Goal: Transaction & Acquisition: Book appointment/travel/reservation

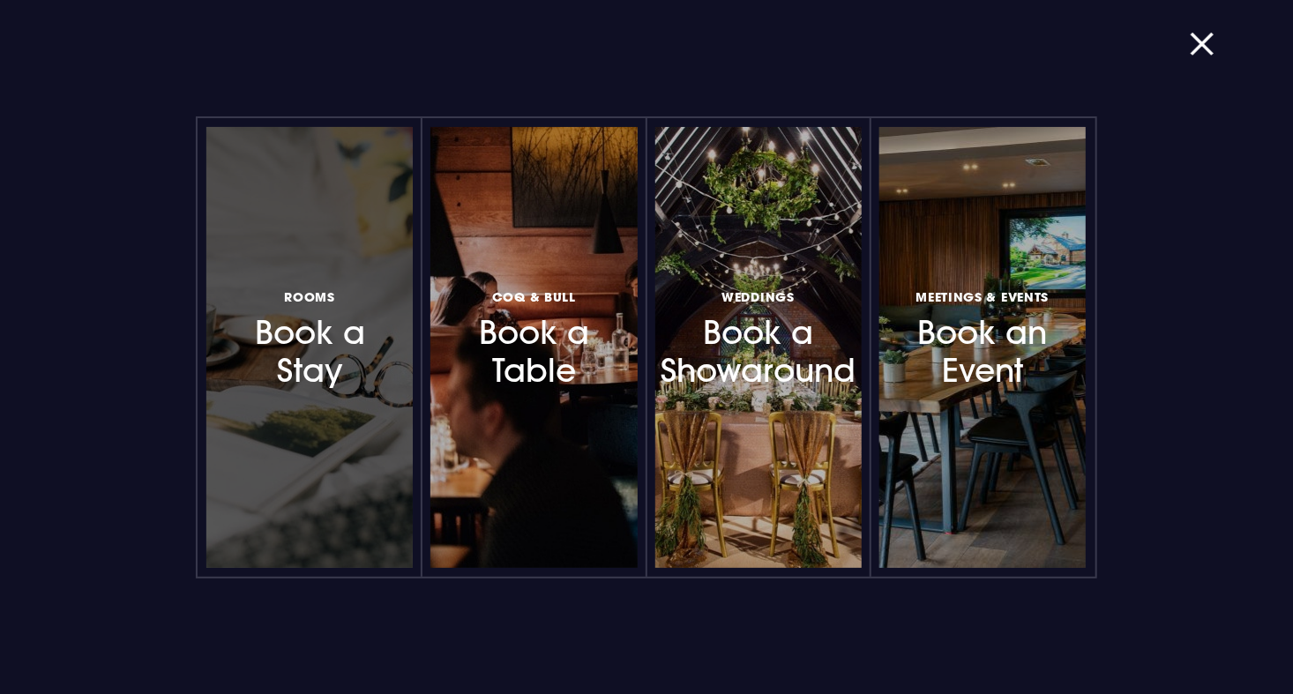
click at [332, 399] on div at bounding box center [309, 347] width 206 height 441
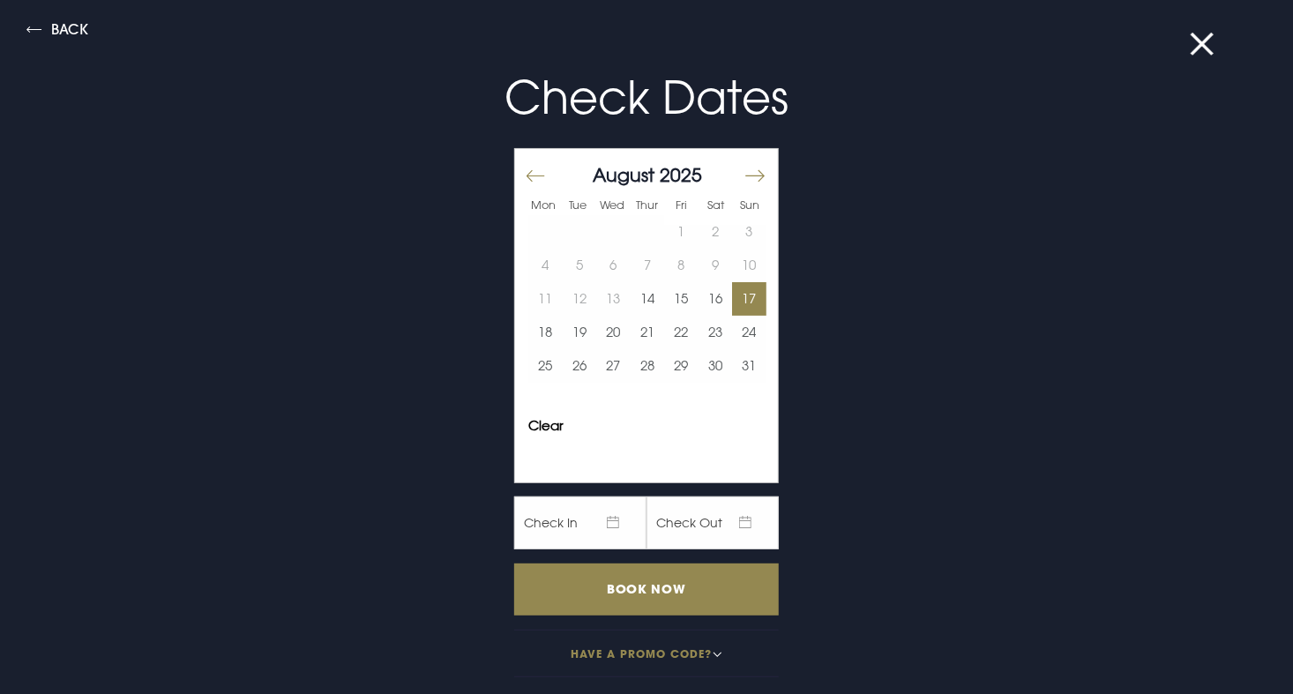
click at [745, 289] on button "17" at bounding box center [749, 299] width 34 height 34
click at [575, 323] on button "19" at bounding box center [580, 333] width 34 height 34
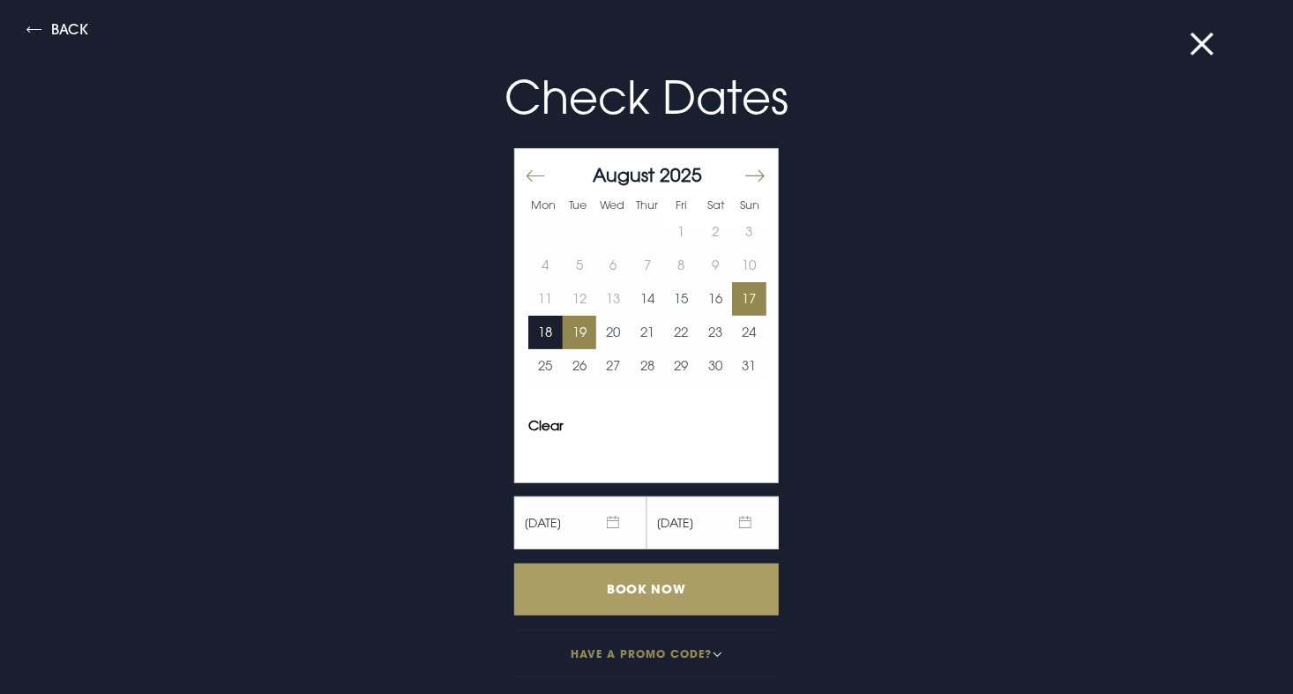
click at [607, 578] on input "Book Now" at bounding box center [646, 589] width 265 height 52
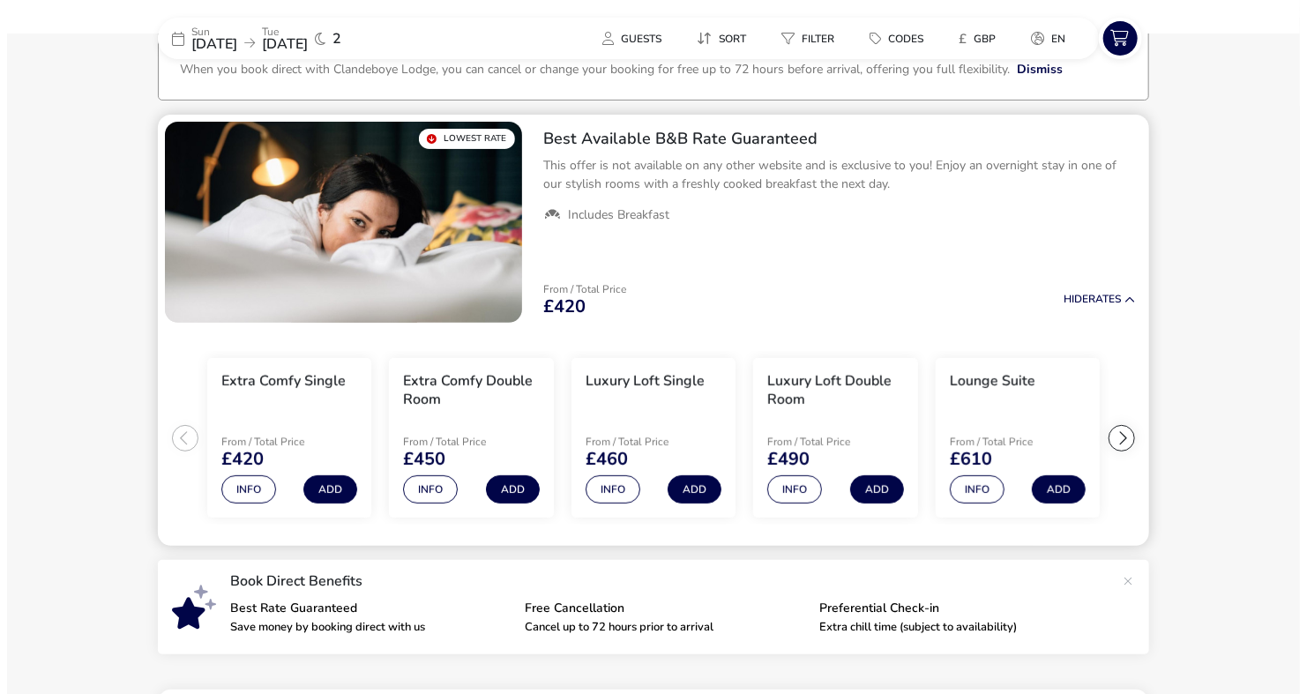
scroll to position [123, 0]
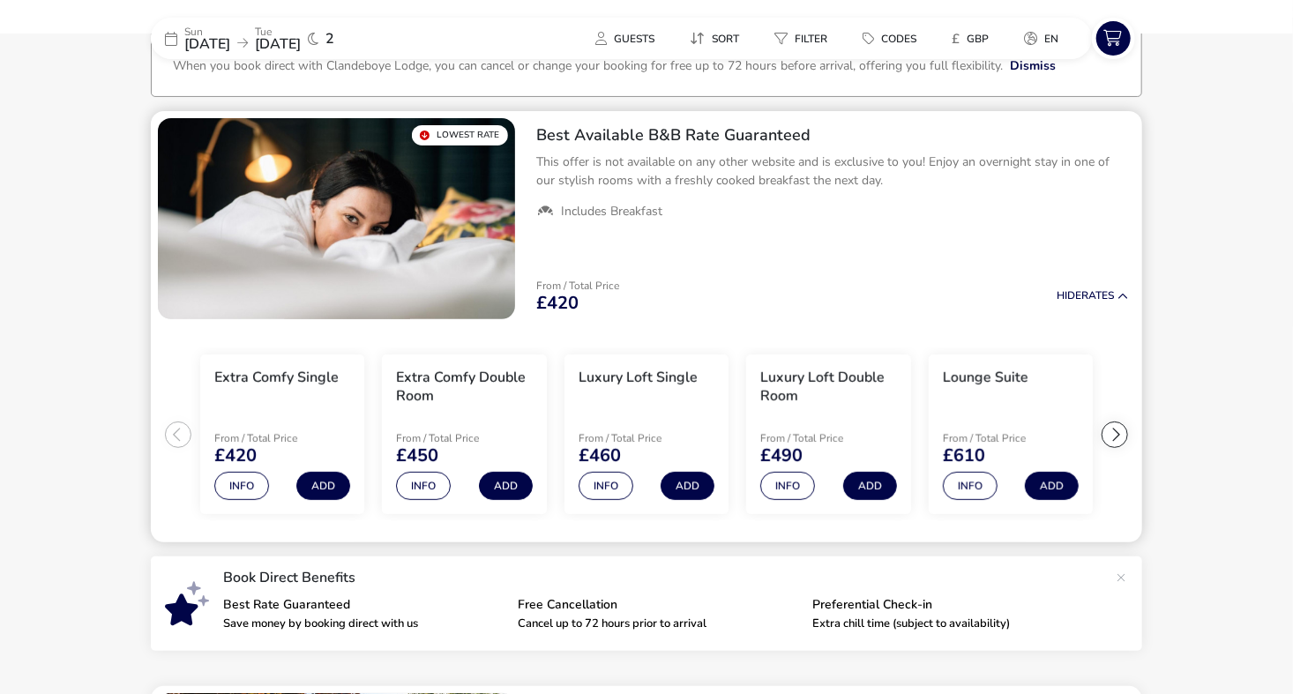
click at [1118, 431] on div at bounding box center [1114, 434] width 26 height 26
click at [787, 480] on button "Info" at bounding box center [787, 486] width 55 height 28
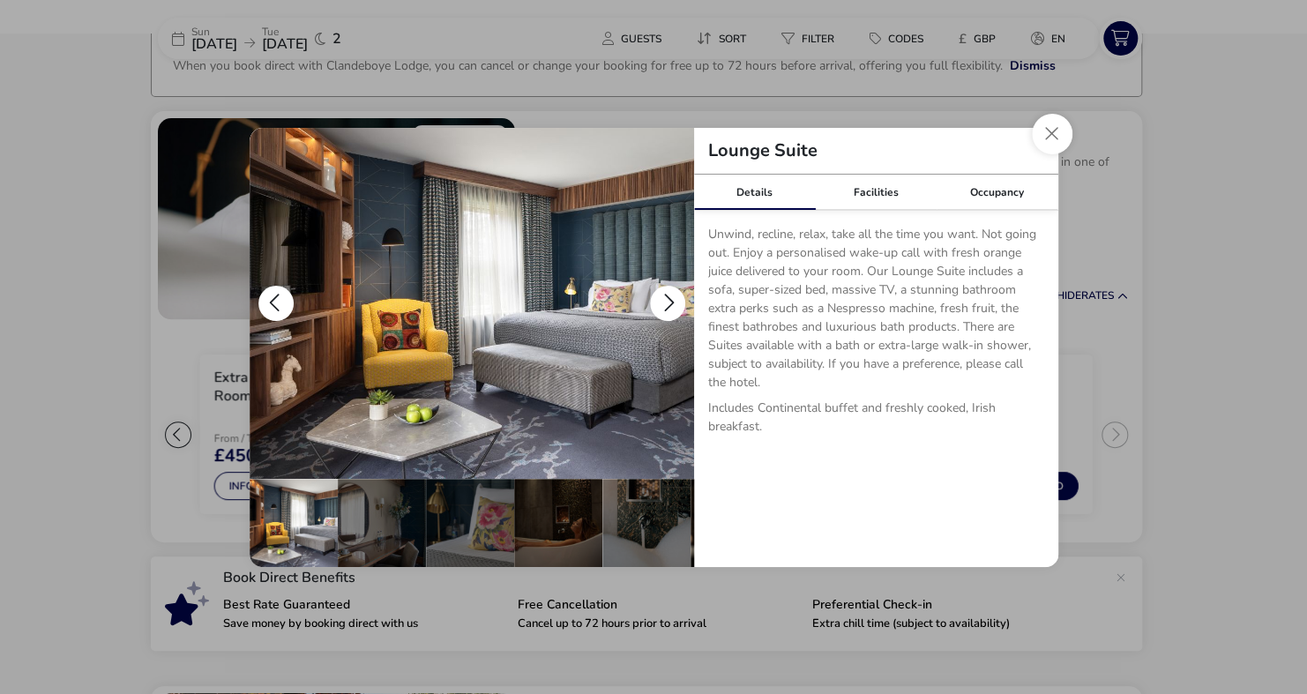
click at [674, 294] on button "details" at bounding box center [667, 303] width 35 height 35
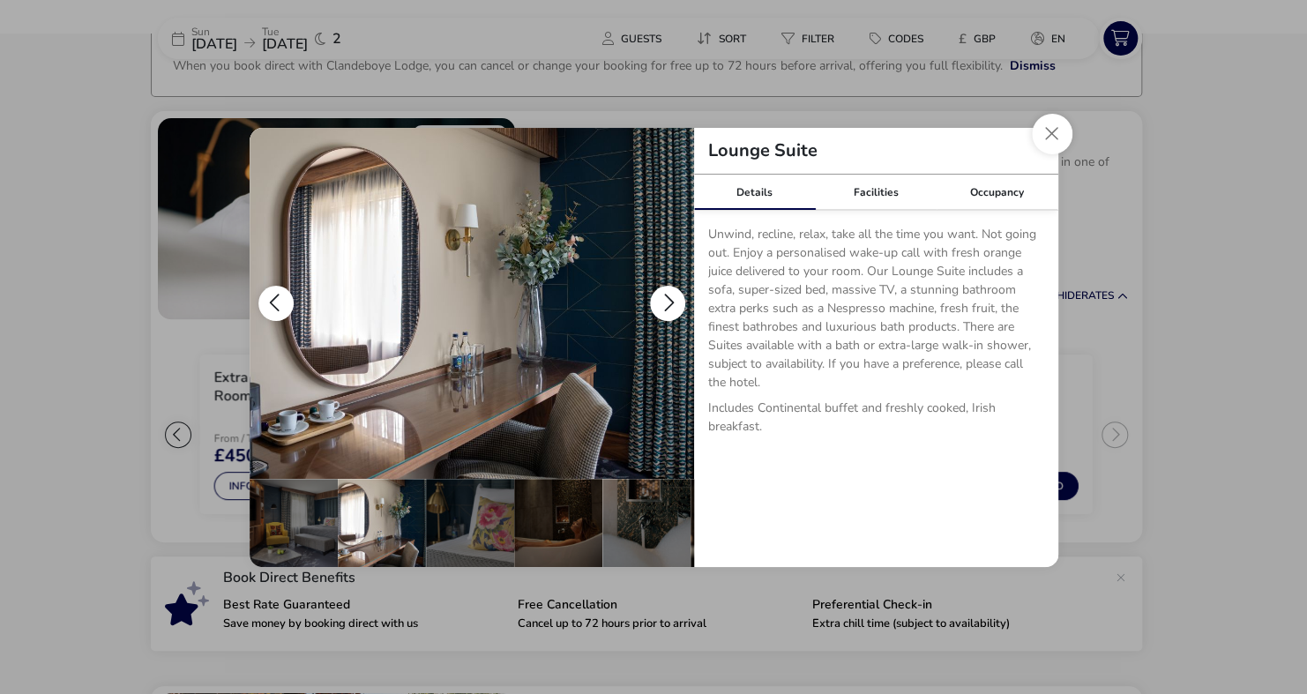
click at [674, 294] on button "details" at bounding box center [667, 303] width 35 height 35
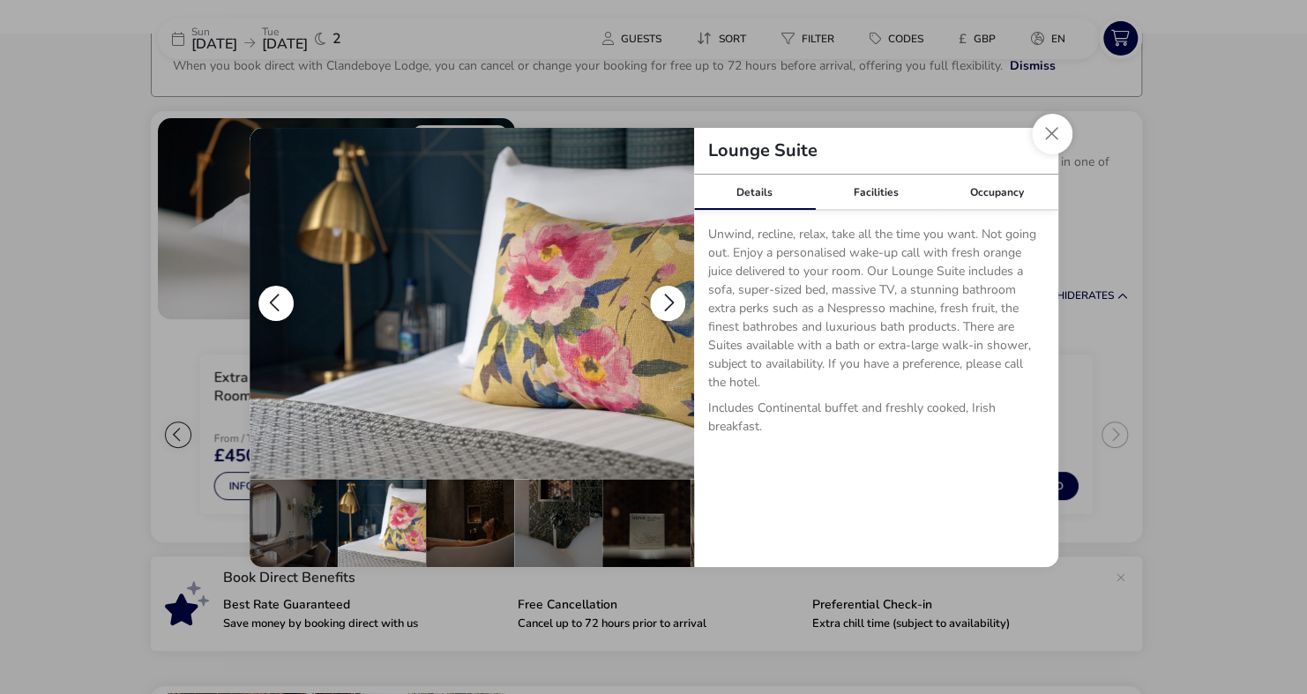
click at [674, 294] on button "details" at bounding box center [667, 303] width 35 height 35
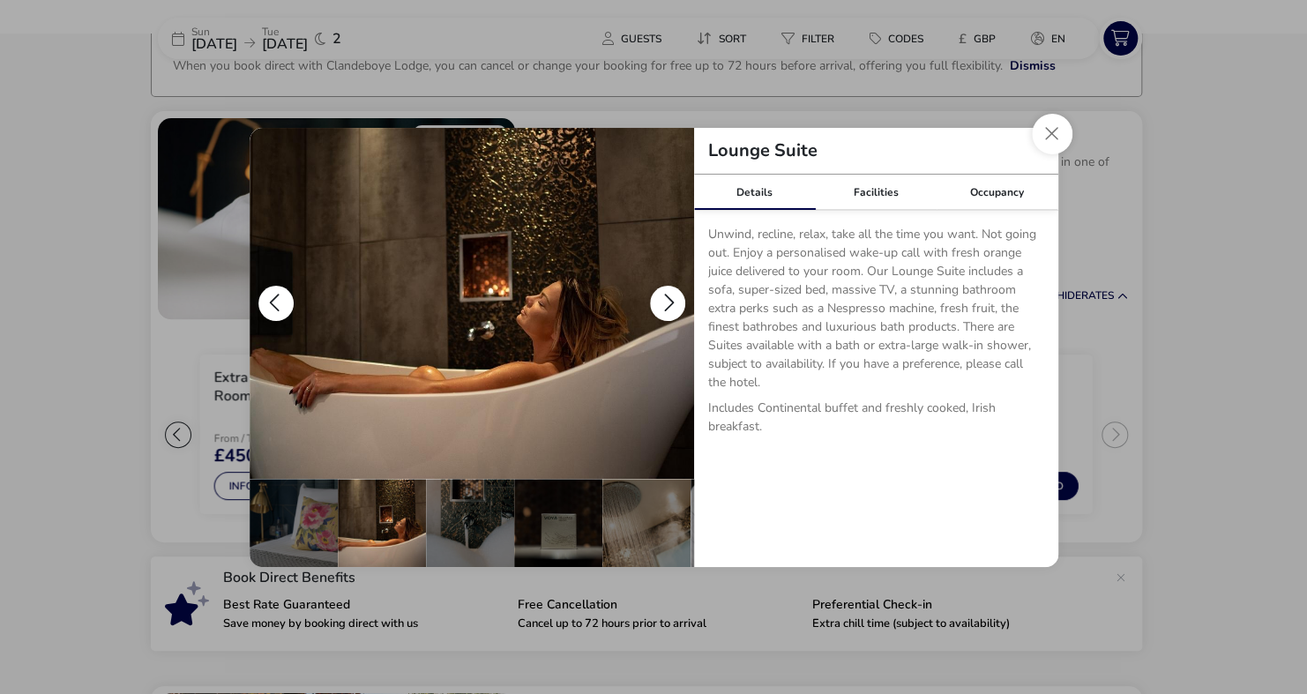
click at [674, 294] on button "details" at bounding box center [667, 303] width 35 height 35
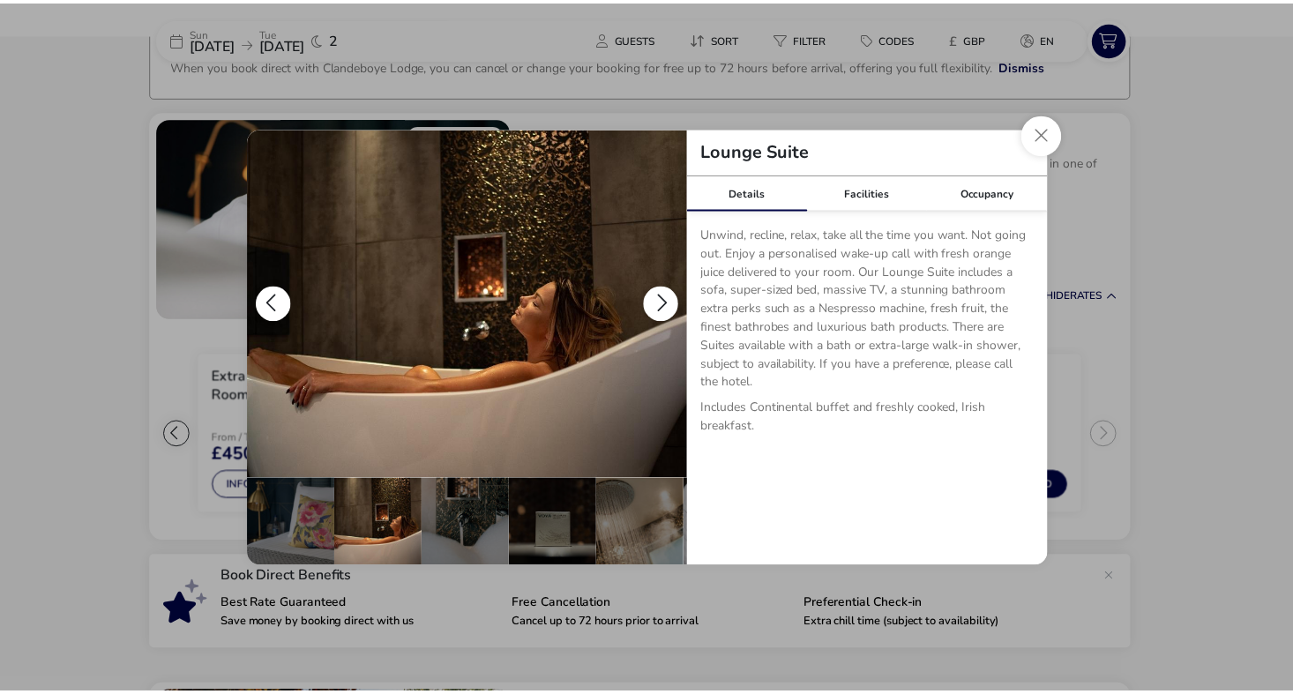
scroll to position [0, 265]
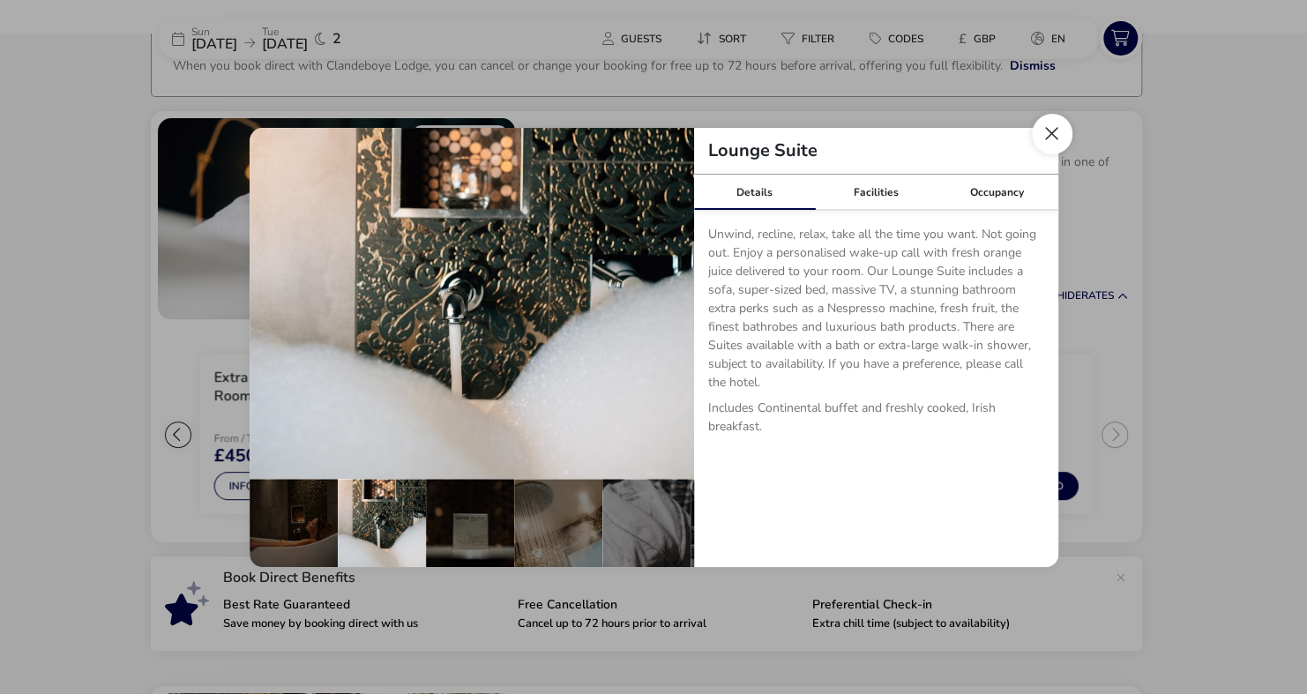
click at [1052, 137] on button "Close dialog" at bounding box center [1052, 134] width 41 height 41
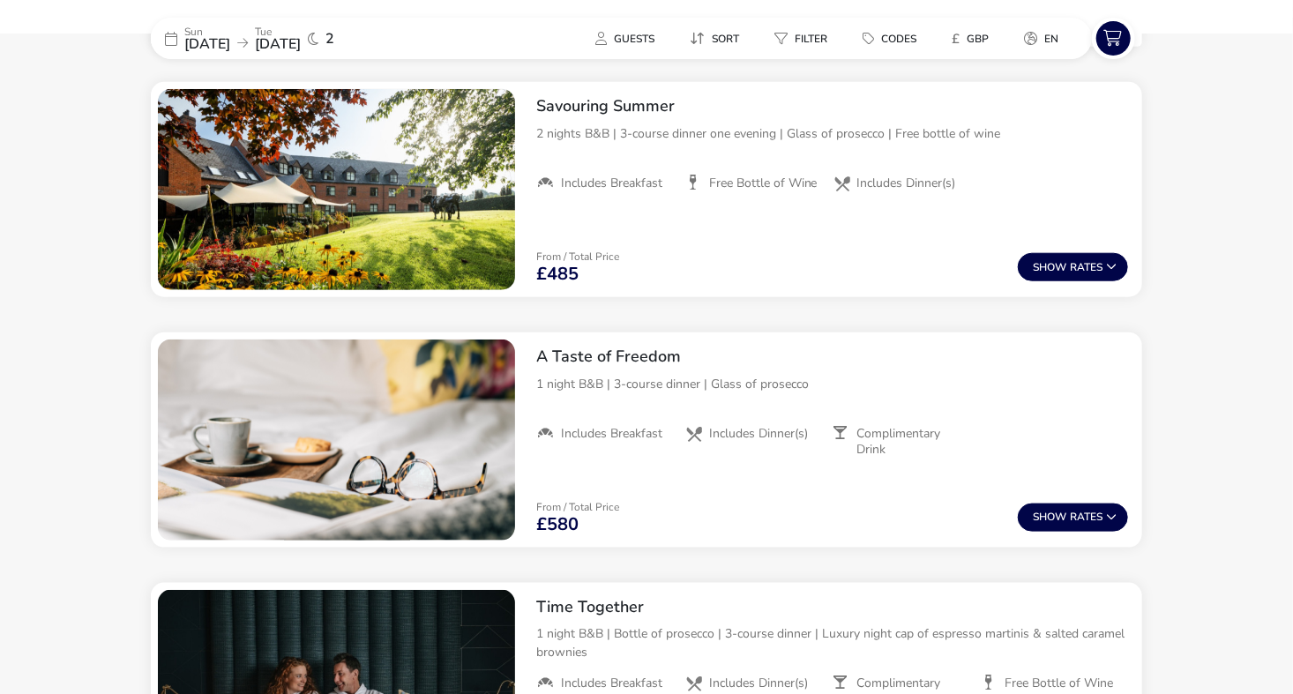
scroll to position [733, 0]
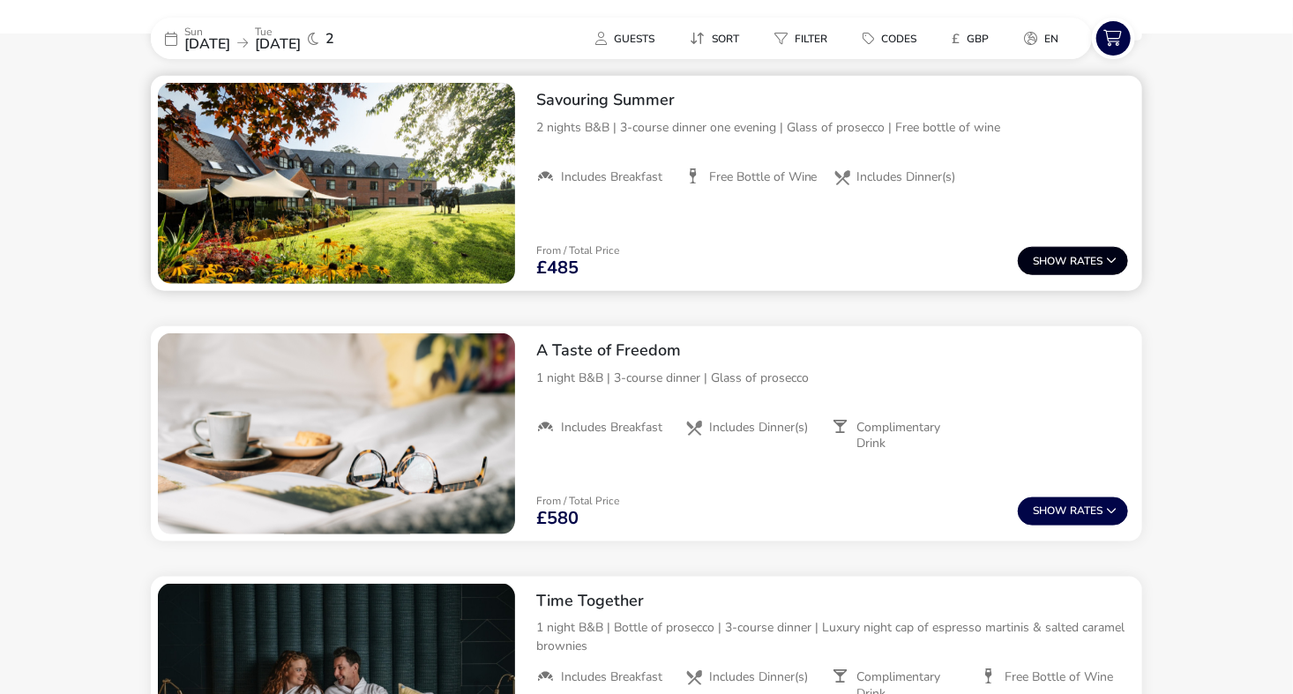
click at [1066, 254] on button "Show Rates" at bounding box center [1072, 261] width 110 height 28
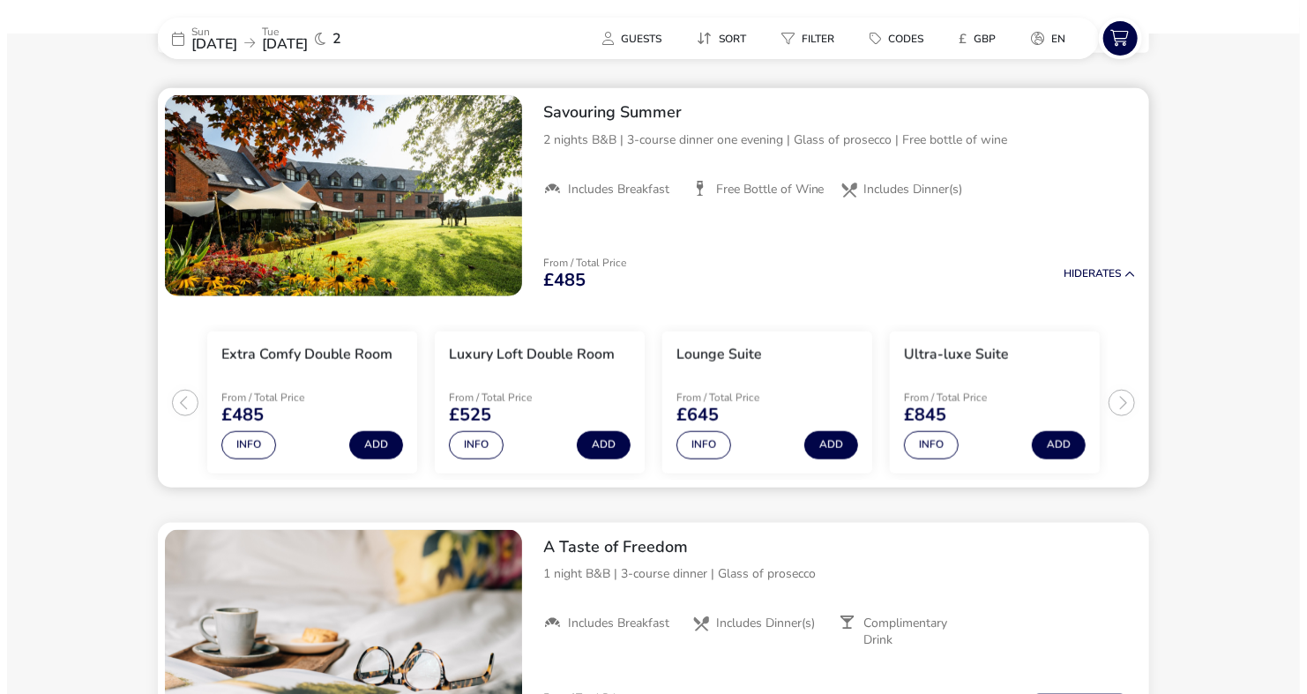
scroll to position [719, 0]
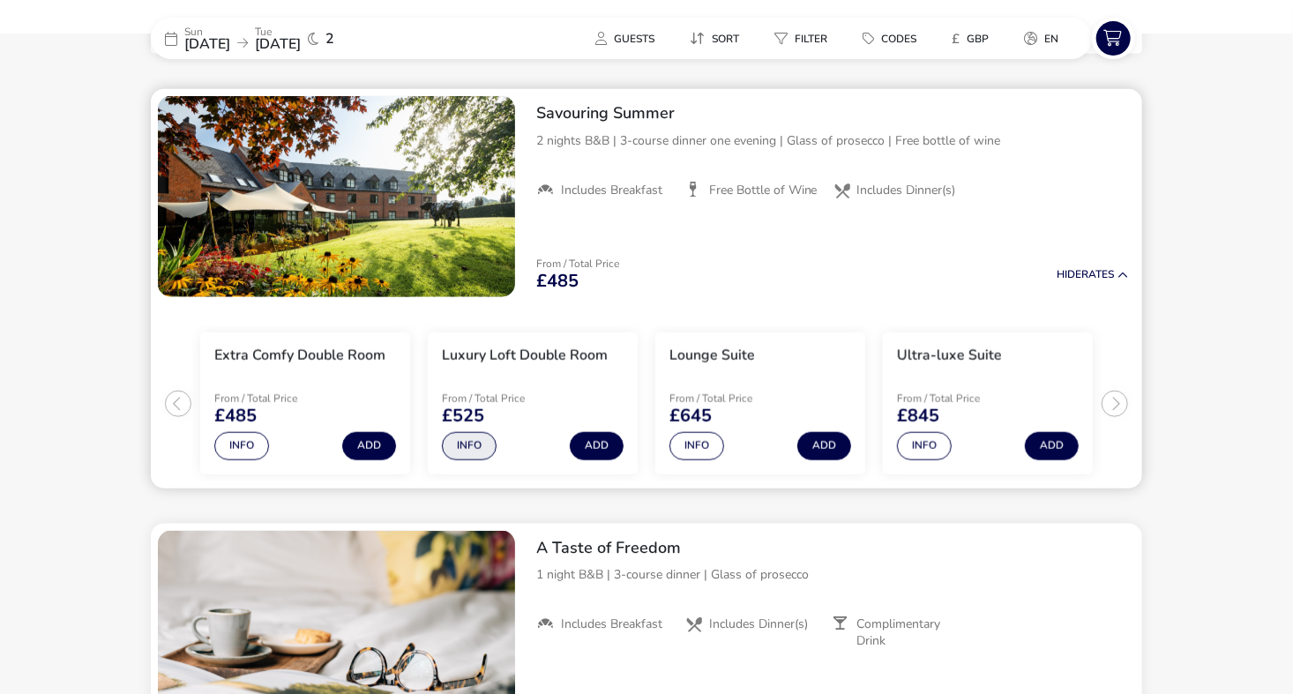
click at [470, 437] on button "Info" at bounding box center [469, 446] width 55 height 28
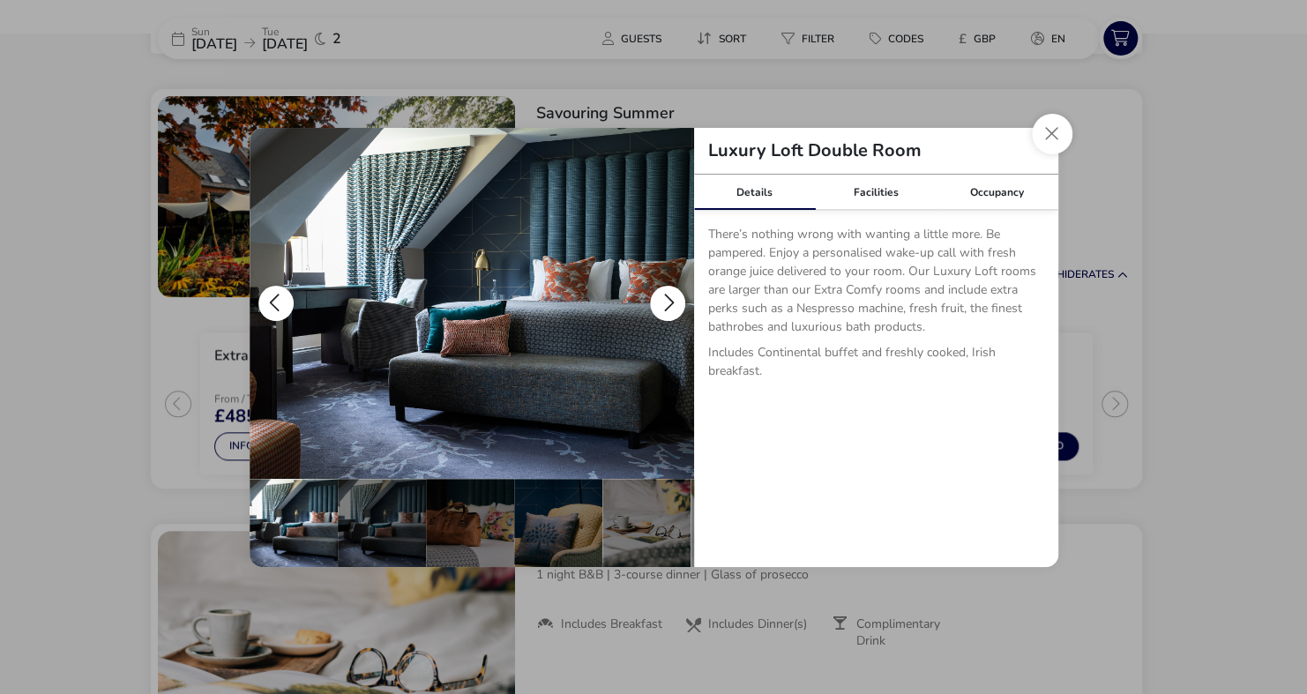
click at [672, 286] on button "details" at bounding box center [667, 303] width 35 height 35
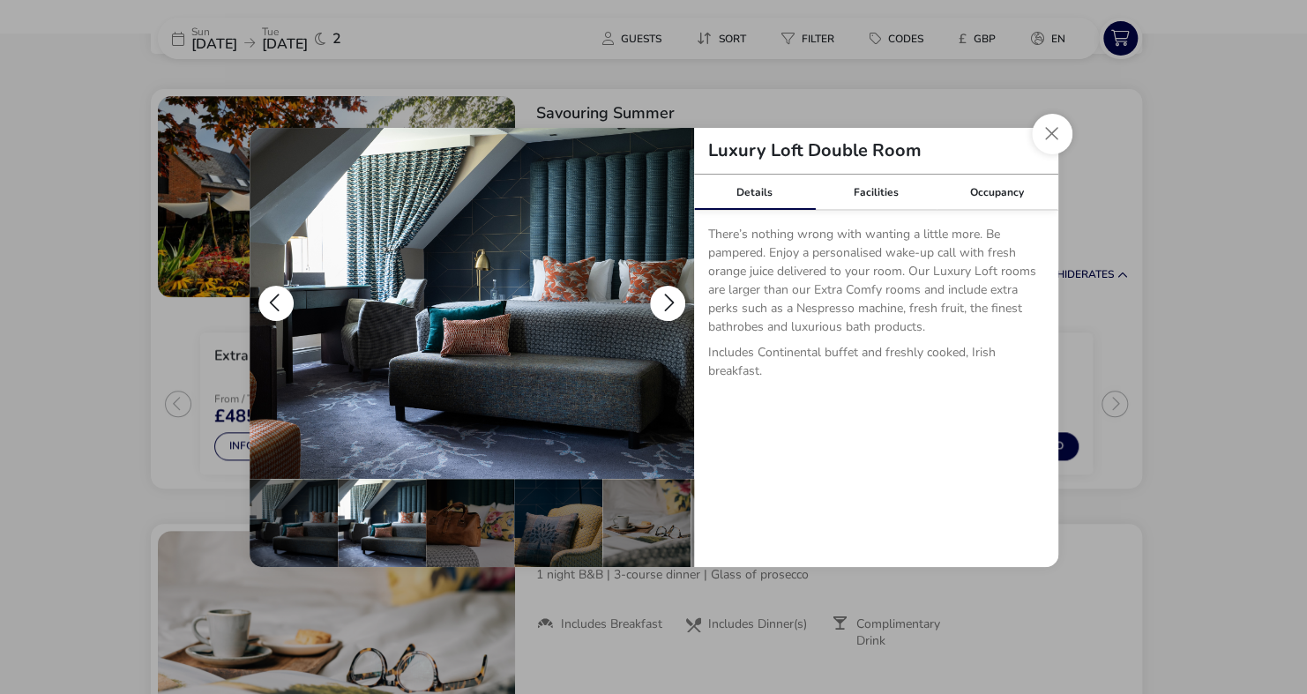
click at [672, 286] on button "details" at bounding box center [667, 303] width 35 height 35
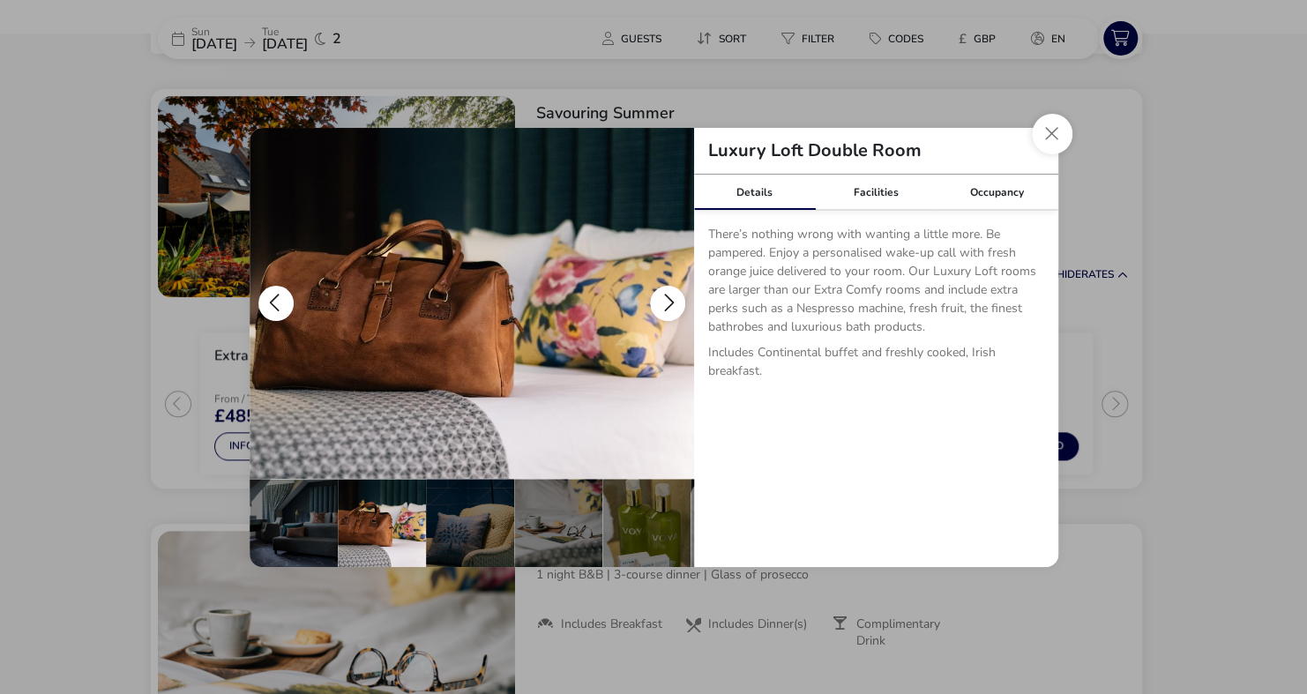
click at [672, 286] on button "details" at bounding box center [667, 303] width 35 height 35
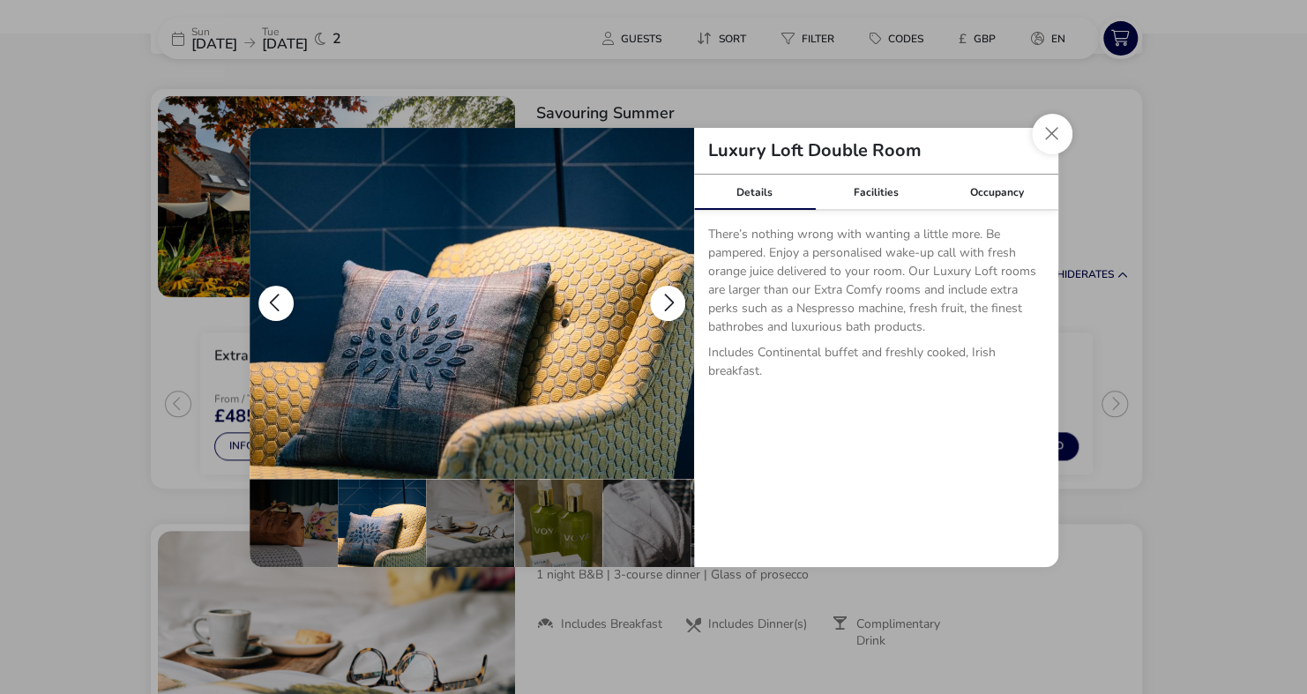
click at [672, 286] on button "details" at bounding box center [667, 303] width 35 height 35
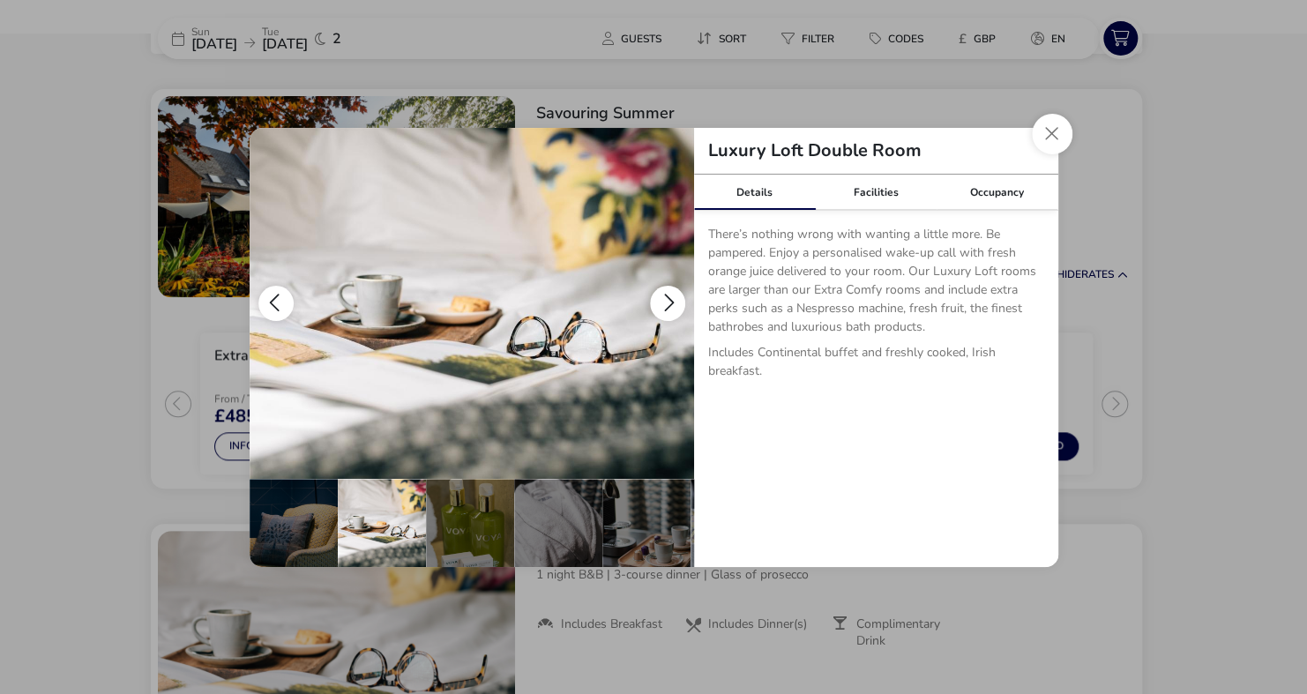
click at [672, 286] on button "details" at bounding box center [667, 303] width 35 height 35
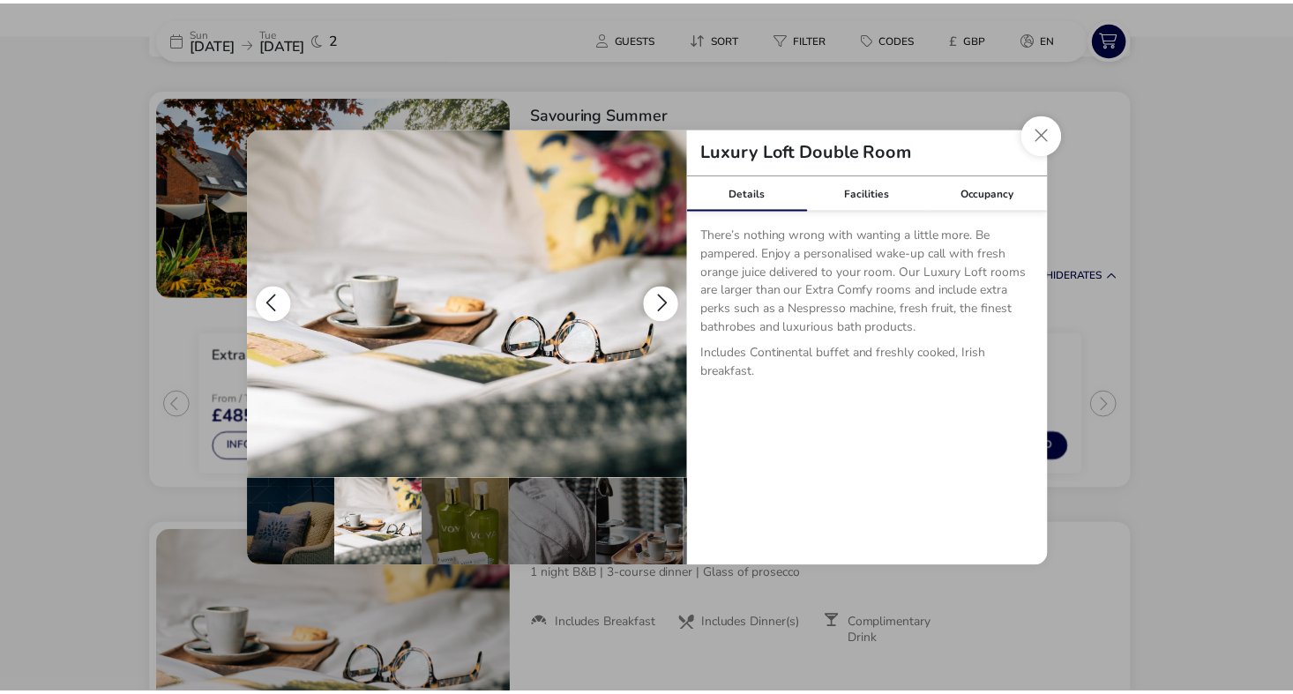
scroll to position [0, 353]
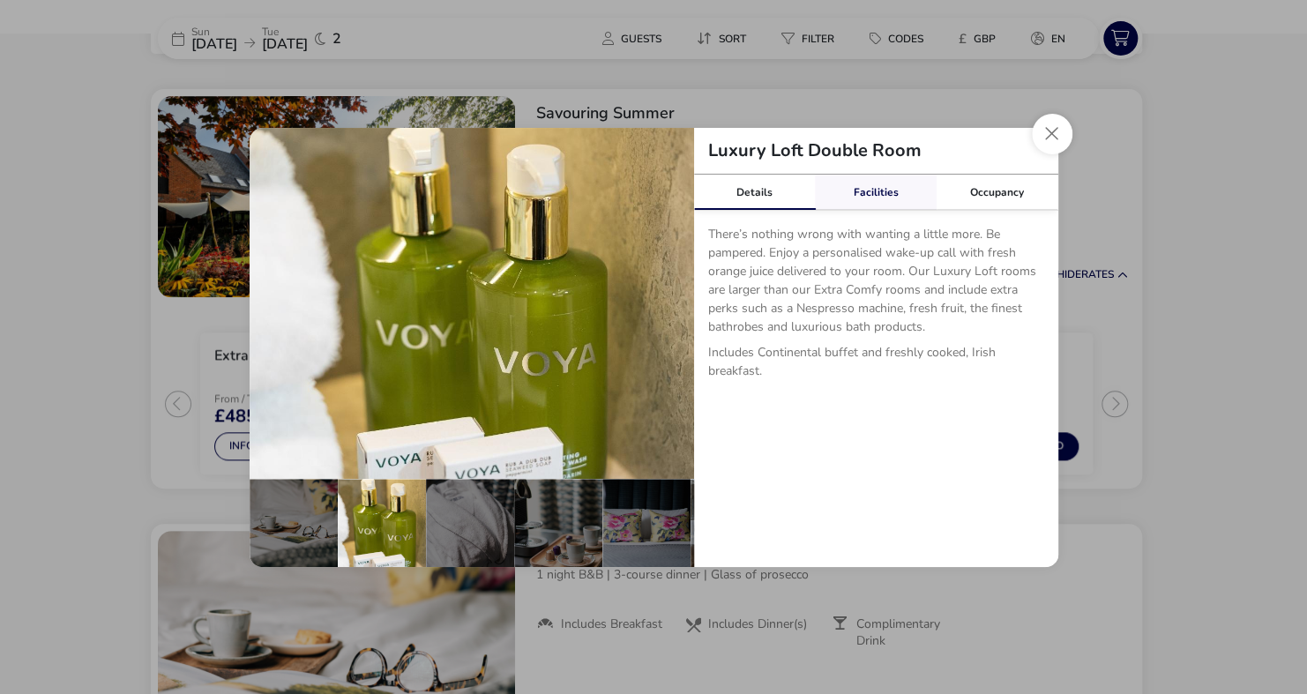
click at [882, 192] on link "Facilities" at bounding box center [876, 192] width 122 height 35
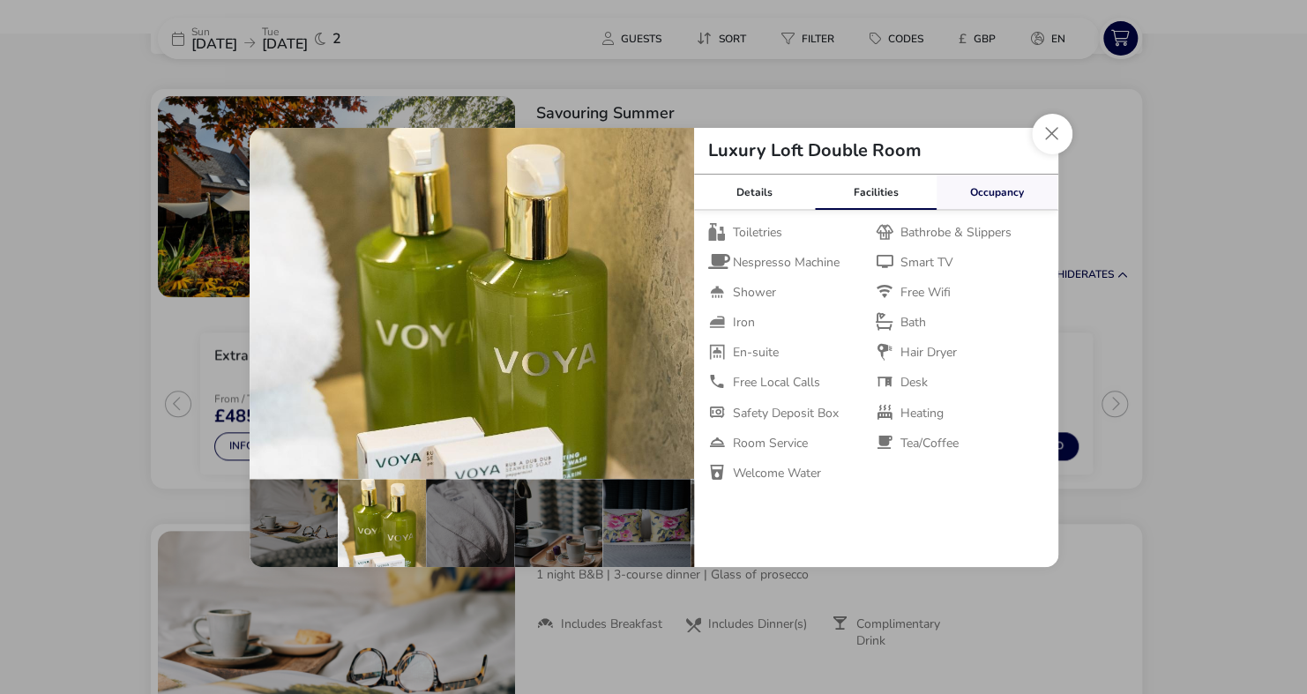
click at [997, 190] on link "Occupancy" at bounding box center [997, 192] width 122 height 35
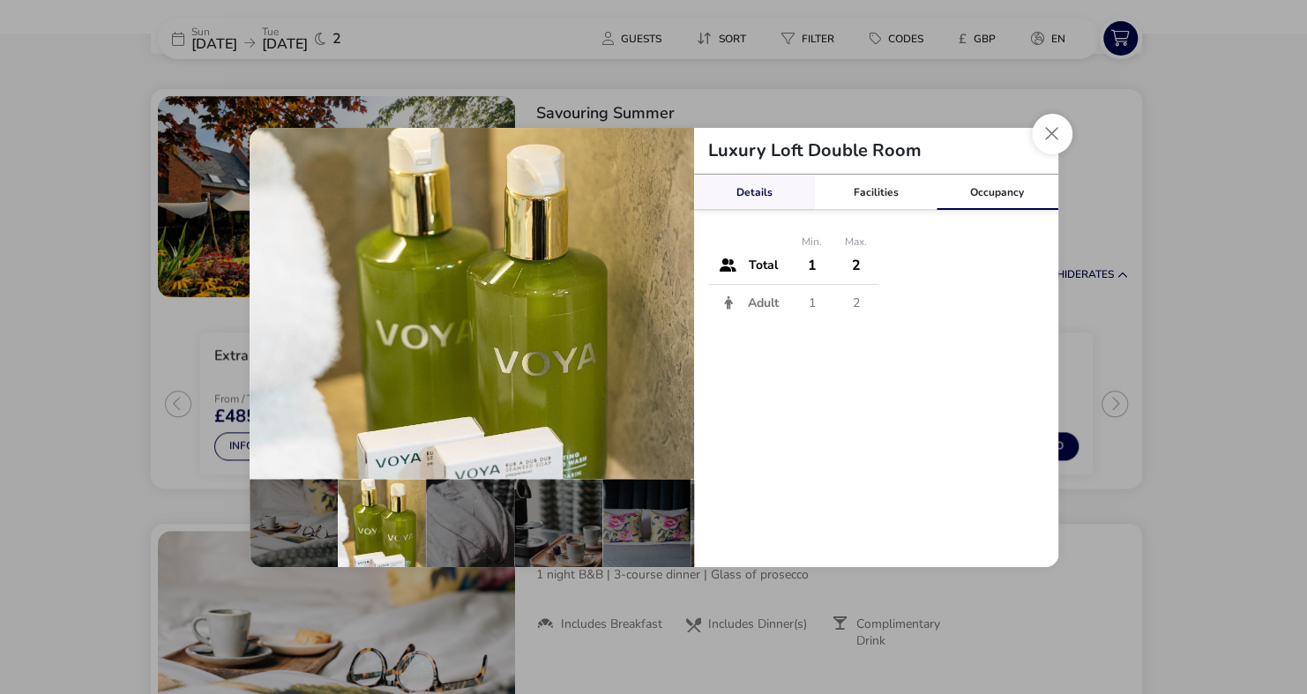
click at [754, 187] on link "Details" at bounding box center [755, 192] width 122 height 35
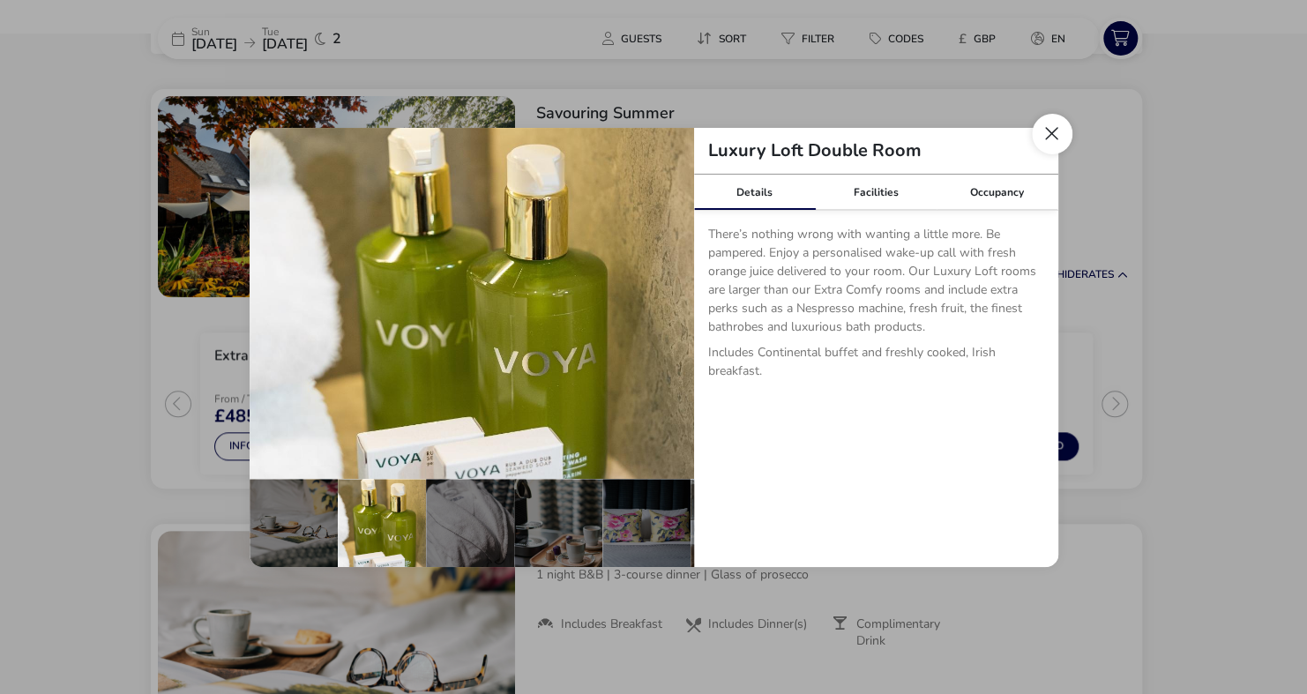
click at [1048, 138] on button "Close dialog" at bounding box center [1052, 134] width 41 height 41
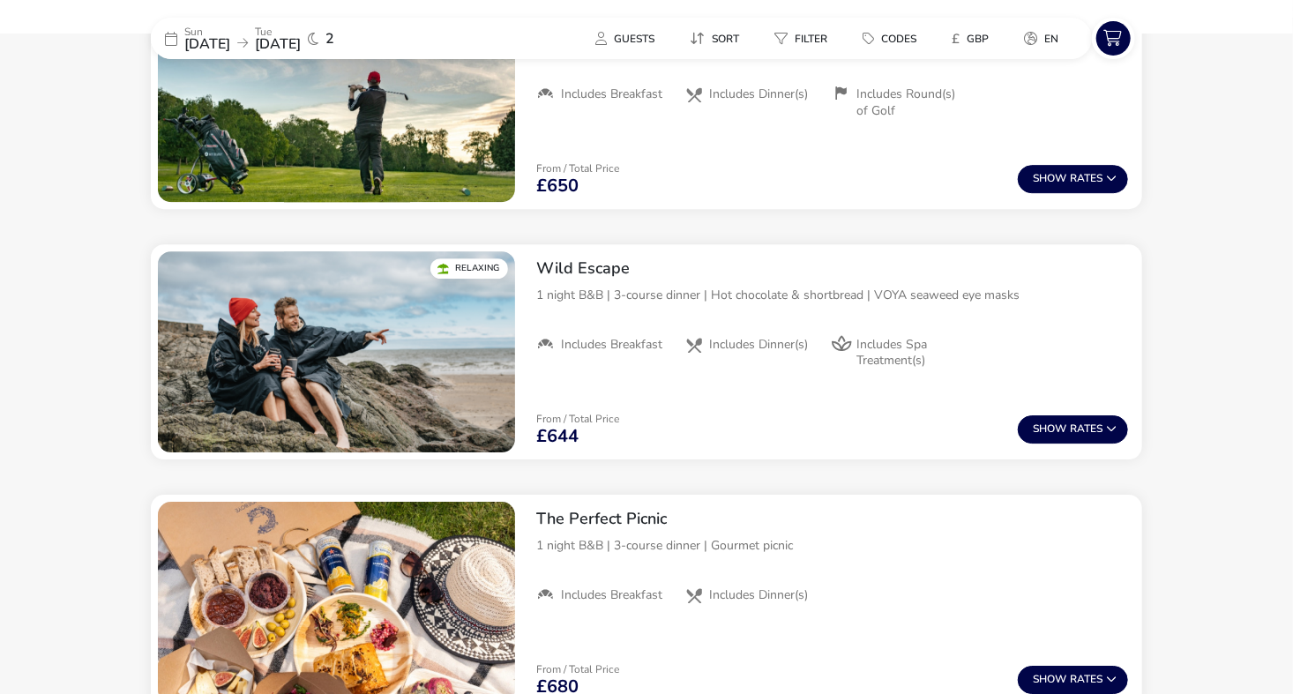
scroll to position [2511, 0]
